Goal: Task Accomplishment & Management: Use online tool/utility

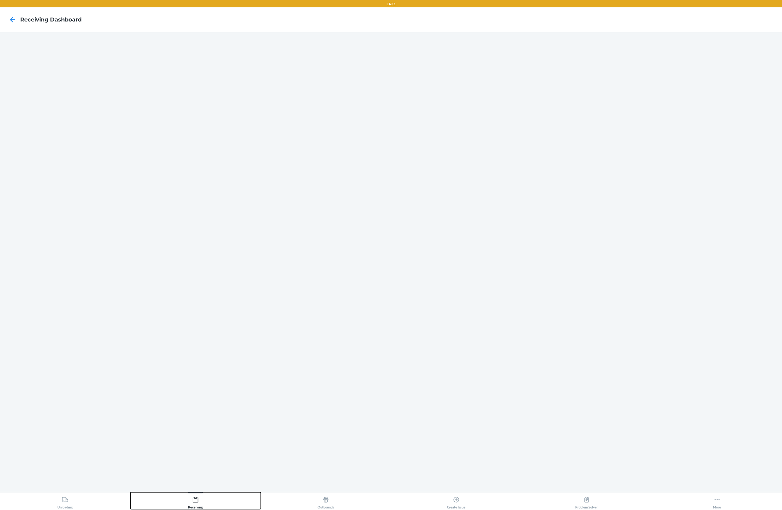
click at [191, 500] on div "Receiving" at bounding box center [195, 501] width 15 height 15
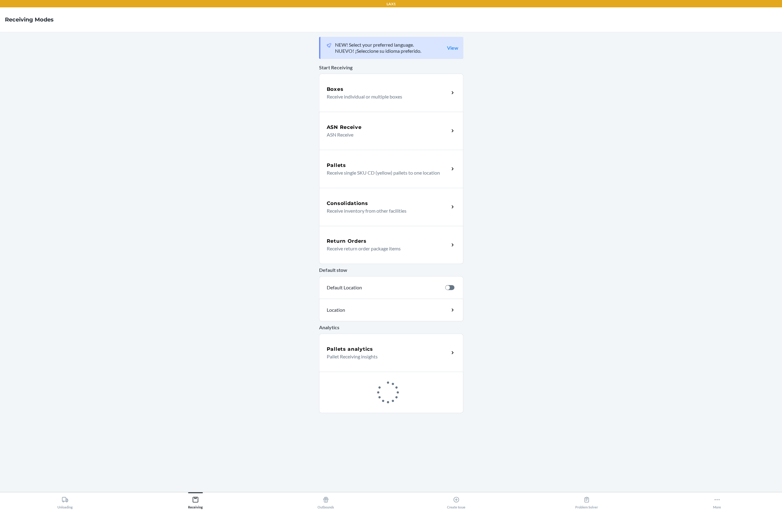
click at [362, 82] on div "Boxes Receive individual or multiple boxes" at bounding box center [391, 93] width 144 height 38
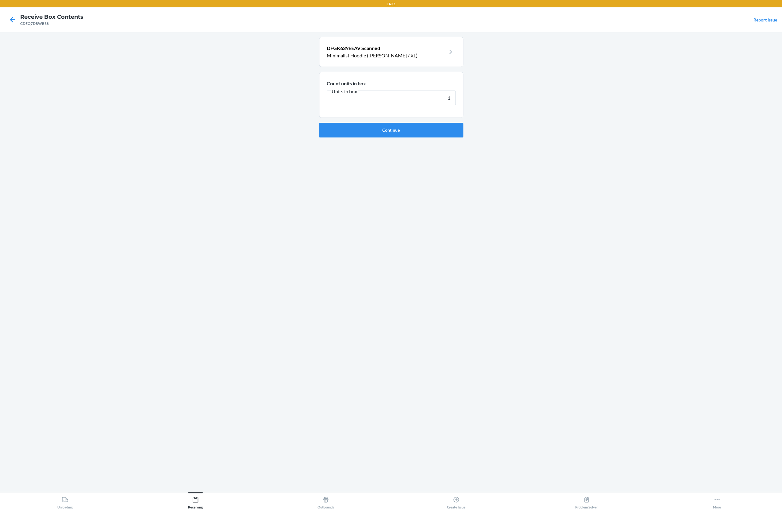
type input "14"
click button "Continue" at bounding box center [391, 130] width 144 height 15
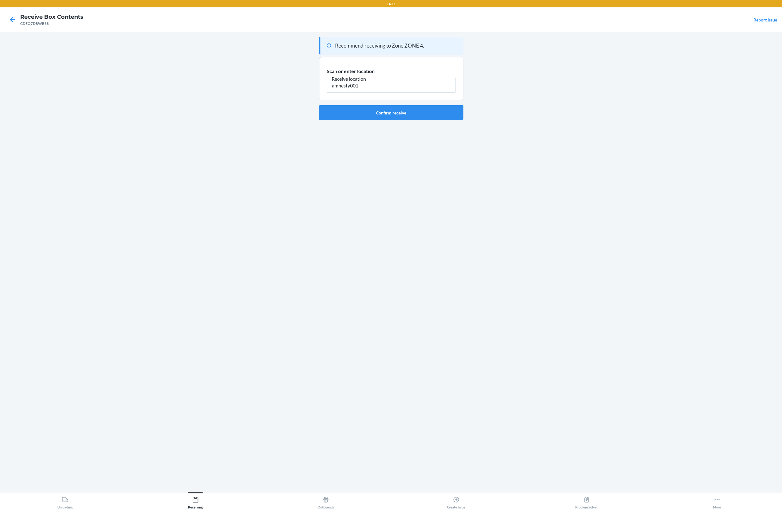
type input "amnesty001"
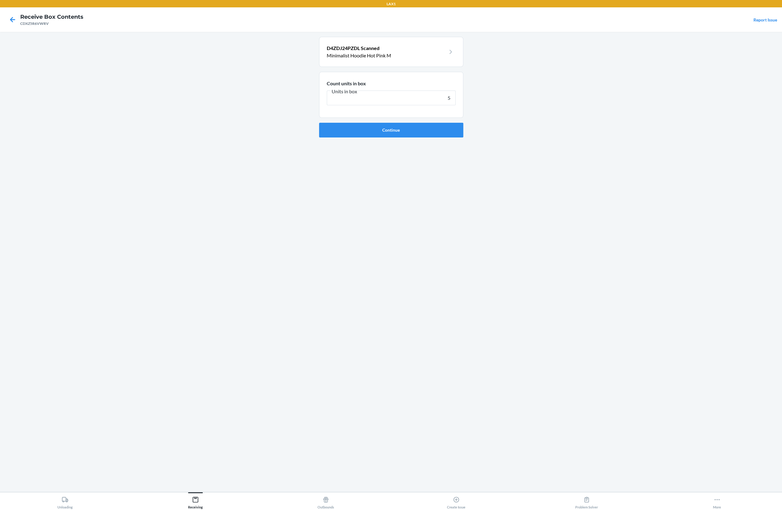
type input "5"
click at [319, 123] on button "Continue" at bounding box center [391, 130] width 144 height 15
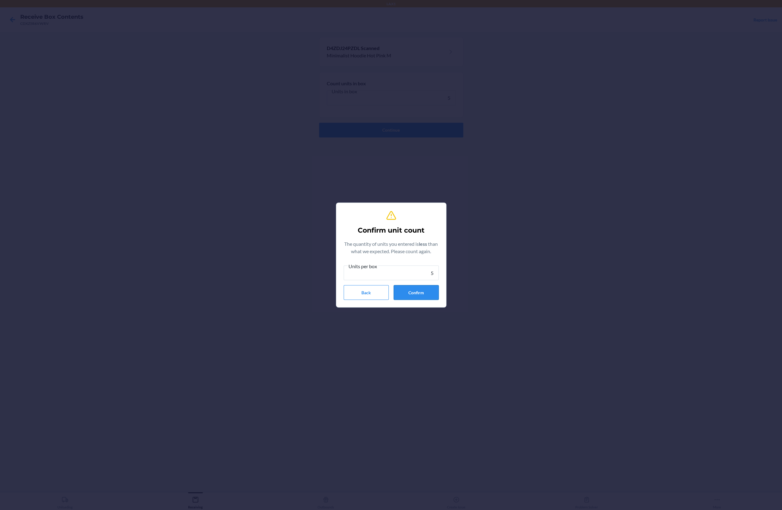
type input "5"
click at [406, 299] on button "Confirm" at bounding box center [416, 292] width 45 height 15
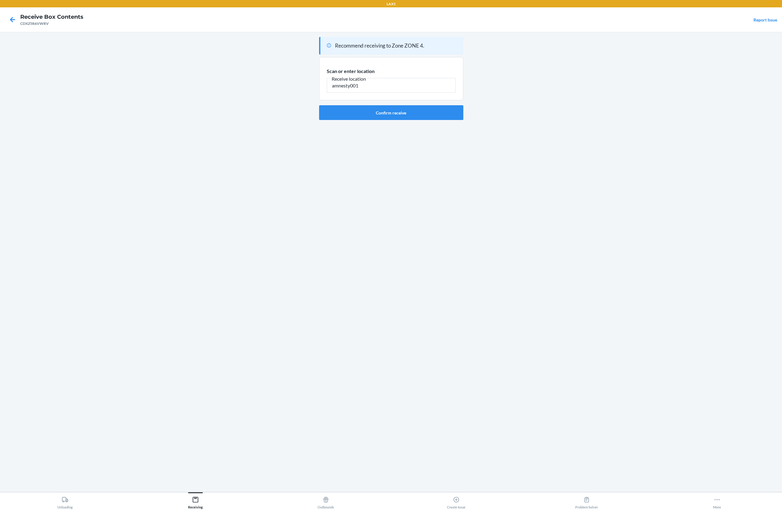
type input "amnesty001"
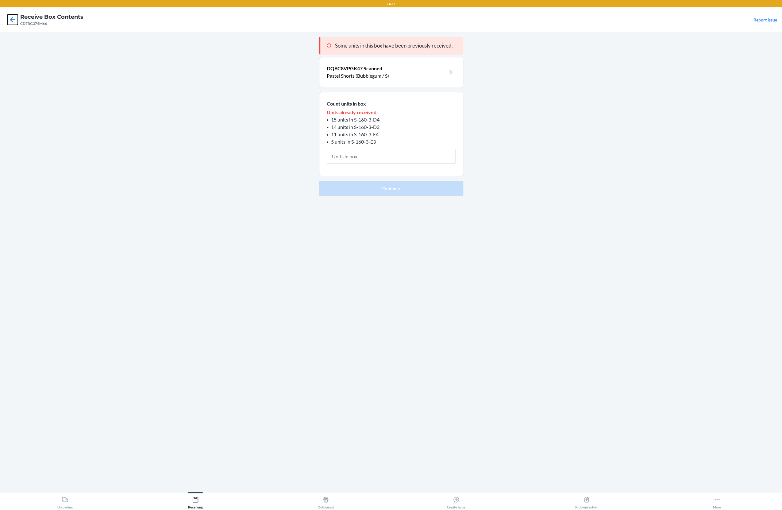
click at [14, 18] on icon at bounding box center [12, 19] width 10 height 10
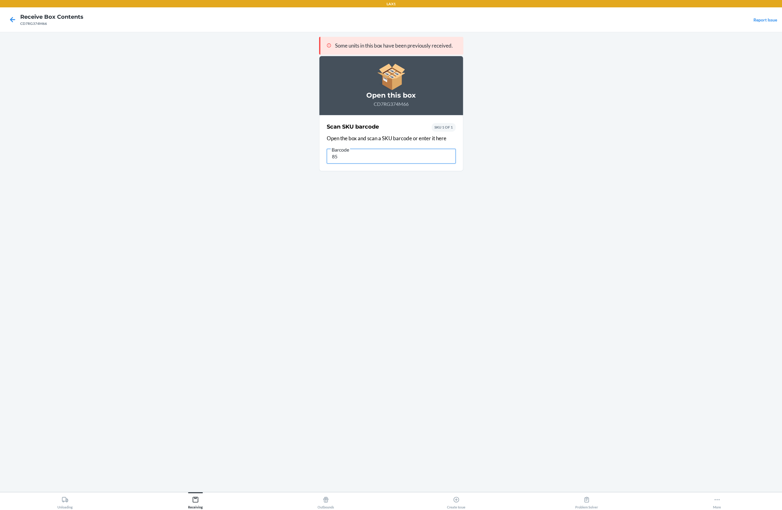
type input "8"
click at [14, 20] on icon at bounding box center [12, 19] width 10 height 10
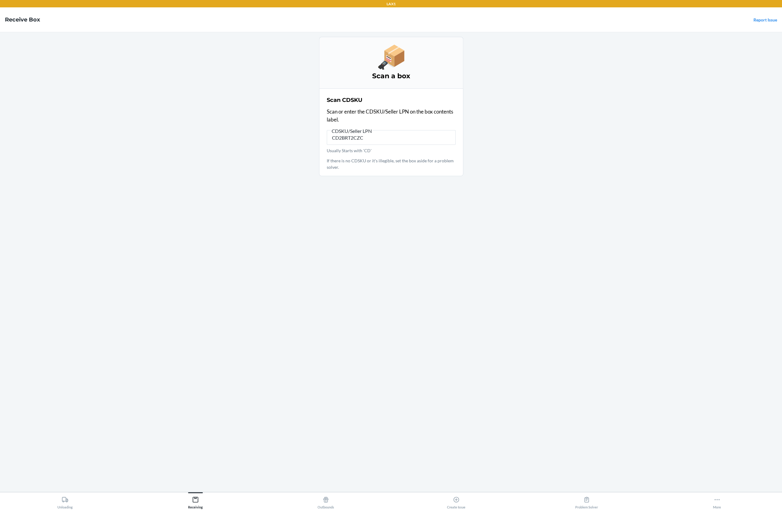
type input "CD2BRT2CZCF"
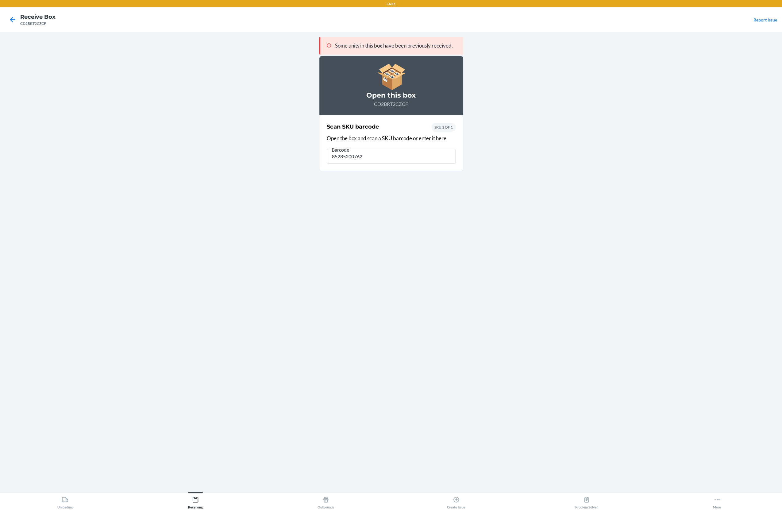
type input "852852007627"
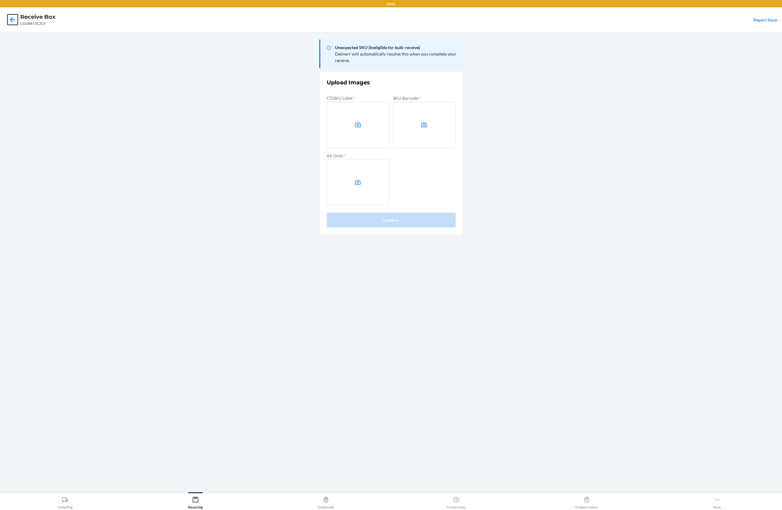
click at [9, 21] on icon at bounding box center [12, 19] width 10 height 10
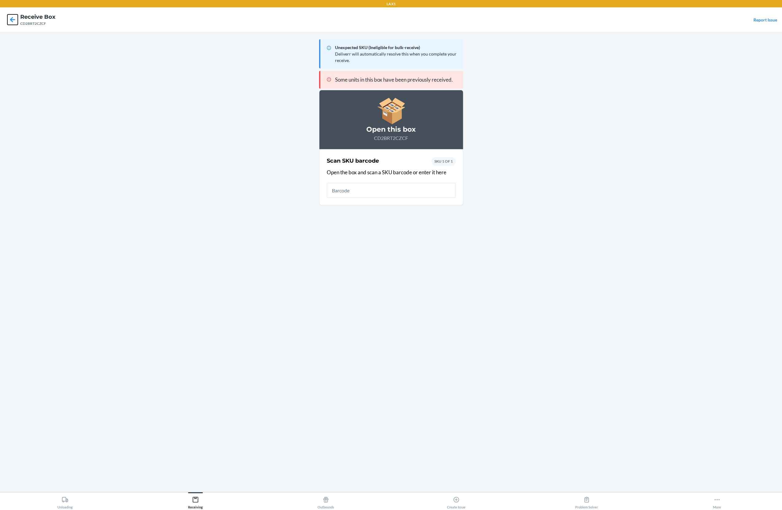
click at [11, 23] on icon at bounding box center [12, 19] width 10 height 10
